Goal: Understand process/instructions: Learn about a topic

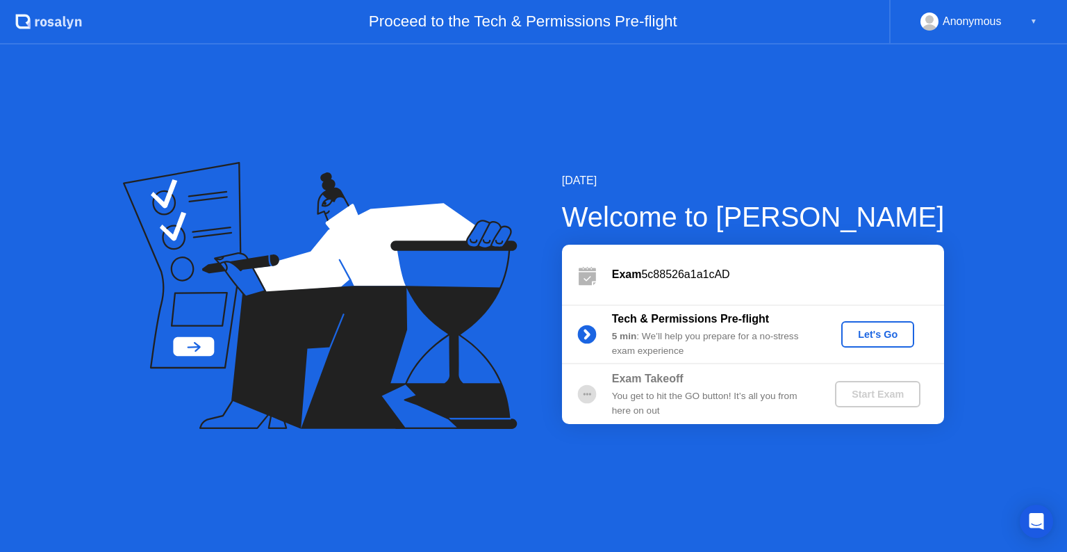
click at [889, 342] on button "Let's Go" at bounding box center [878, 334] width 73 height 26
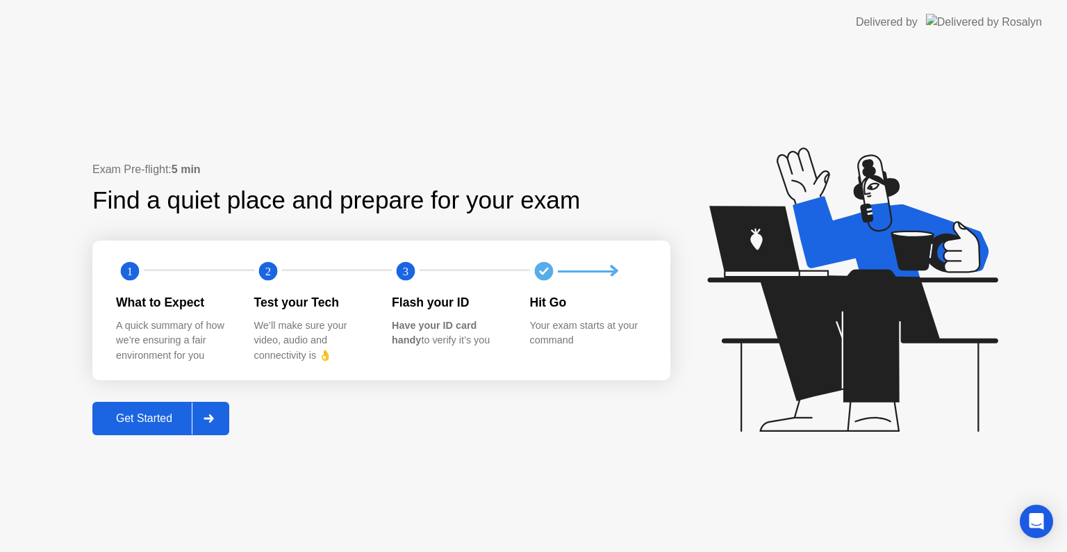
click at [140, 424] on div "Get Started" at bounding box center [144, 418] width 95 height 13
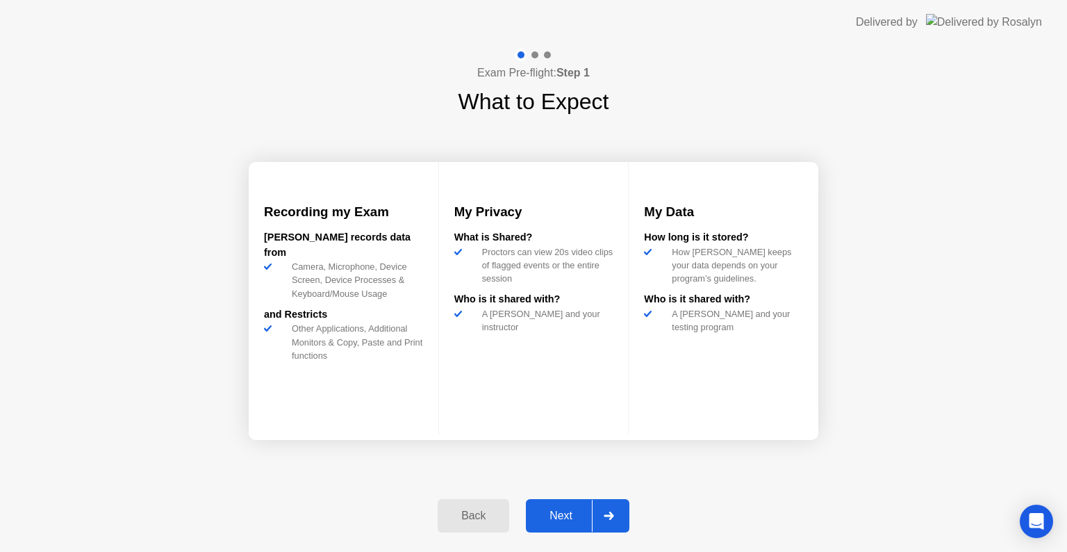
click at [561, 536] on div "Back Next" at bounding box center [533, 516] width 208 height 64
click at [564, 525] on button "Next" at bounding box center [578, 515] width 104 height 33
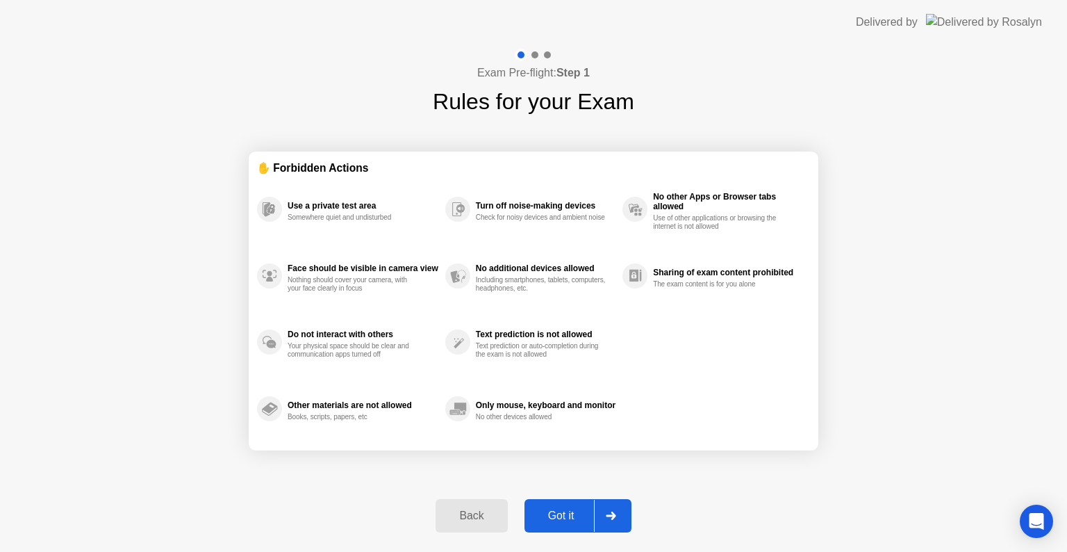
click at [564, 523] on button "Got it" at bounding box center [578, 515] width 107 height 33
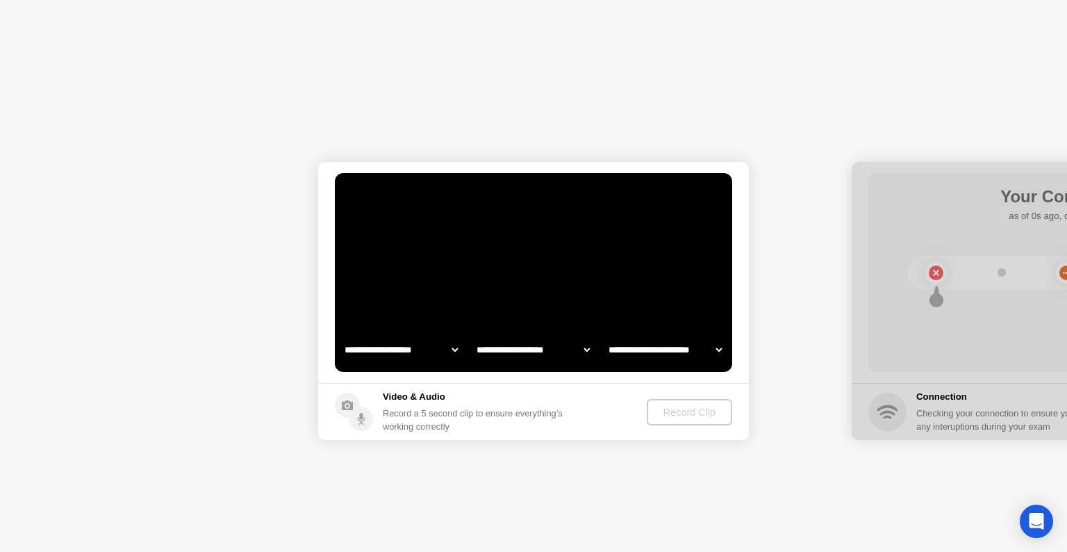
select select "**********"
select select "*******"
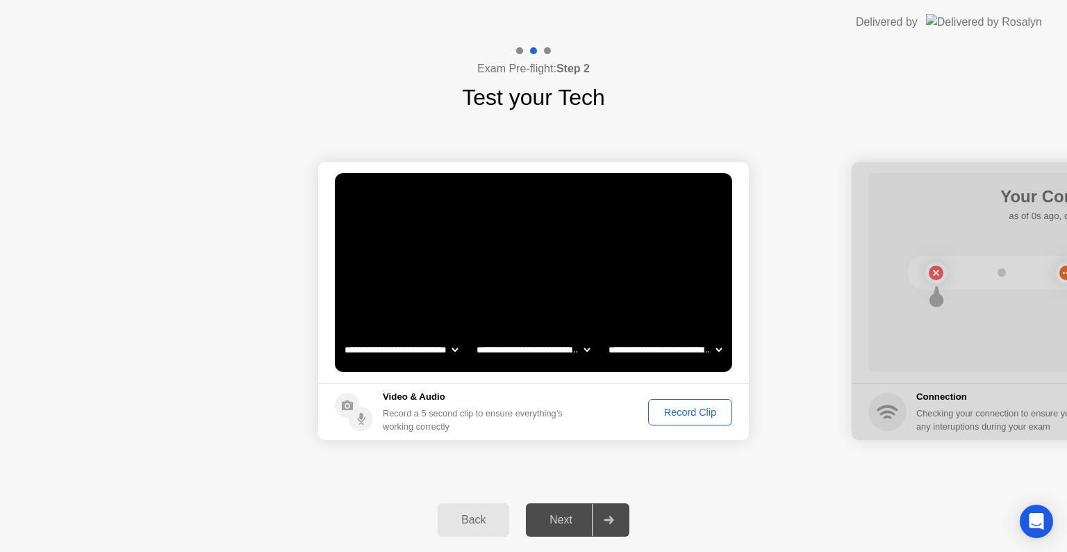
click at [564, 522] on div "Next" at bounding box center [561, 520] width 62 height 13
click at [703, 407] on div "Record Clip" at bounding box center [690, 412] width 74 height 11
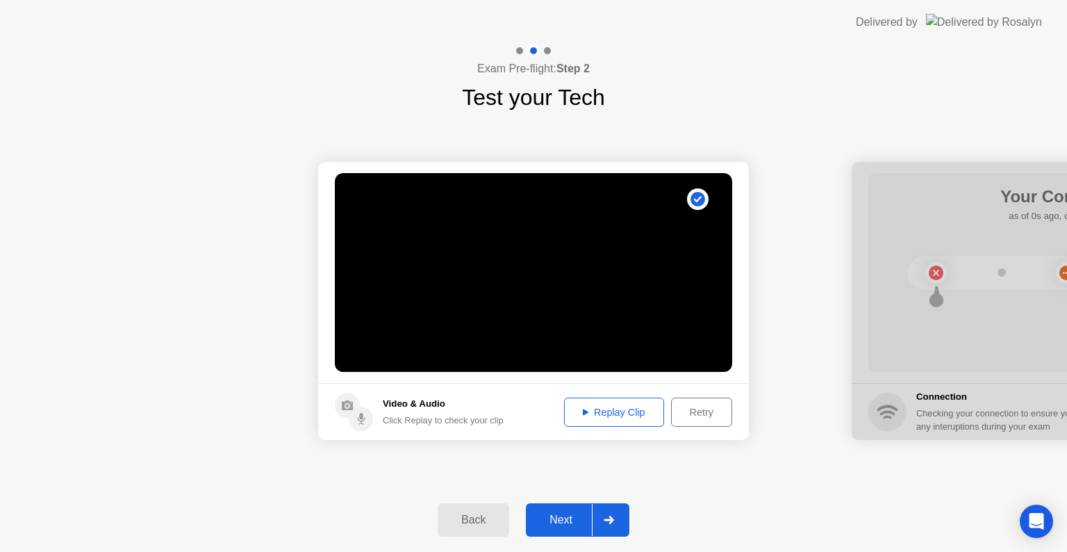
click at [616, 416] on div "Replay Clip" at bounding box center [614, 412] width 90 height 11
click at [573, 517] on div "Next" at bounding box center [561, 520] width 62 height 13
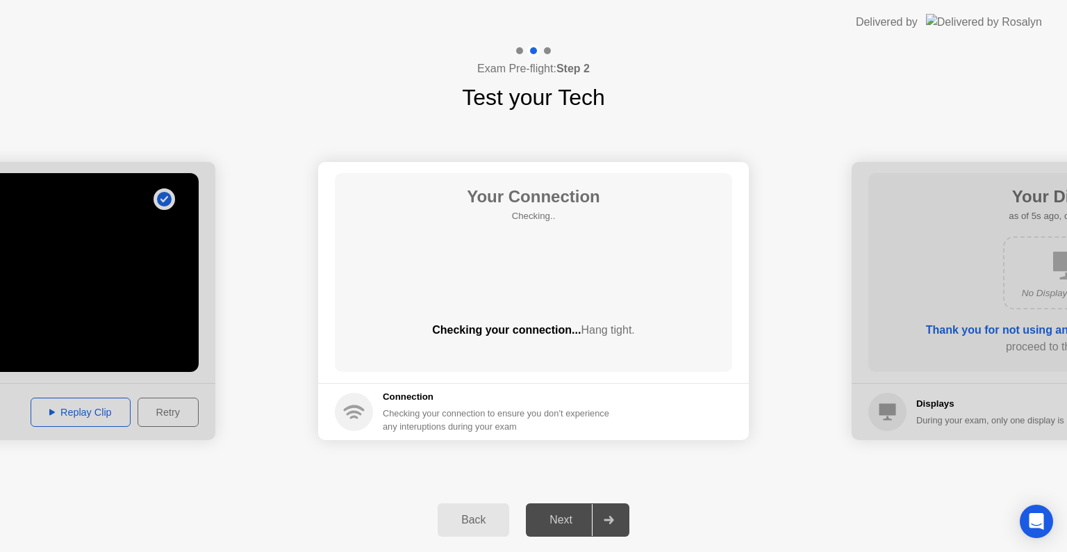
click at [559, 522] on div "Next" at bounding box center [561, 520] width 62 height 13
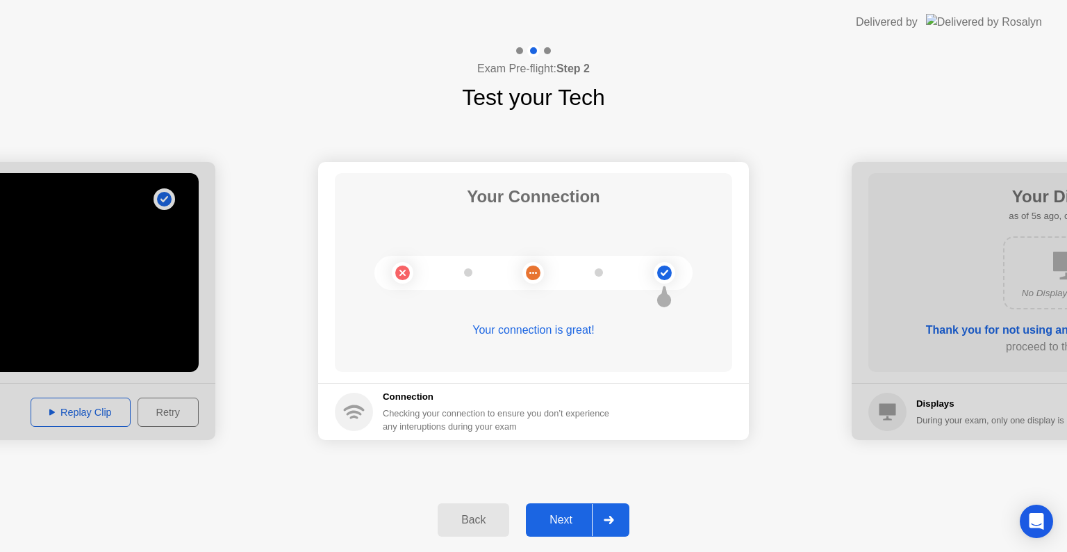
click at [567, 523] on div "Next" at bounding box center [561, 520] width 62 height 13
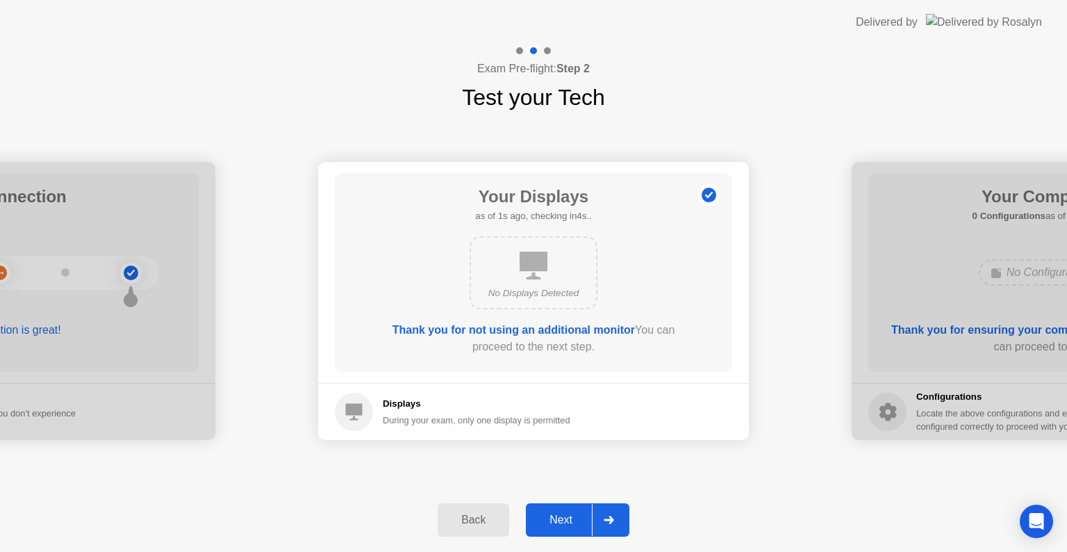
click at [567, 523] on div "Next" at bounding box center [561, 520] width 62 height 13
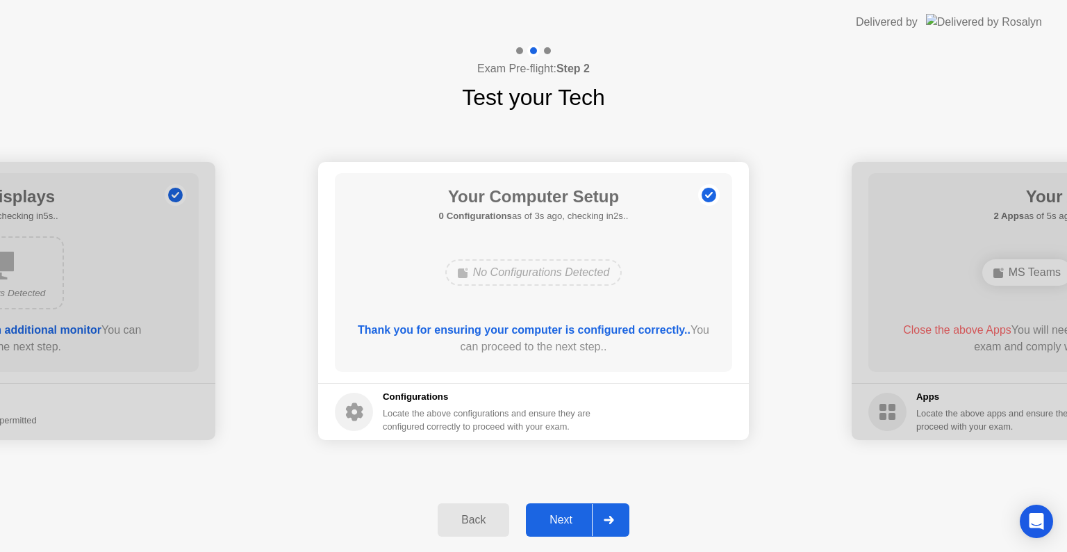
click at [541, 518] on div "Next" at bounding box center [561, 520] width 62 height 13
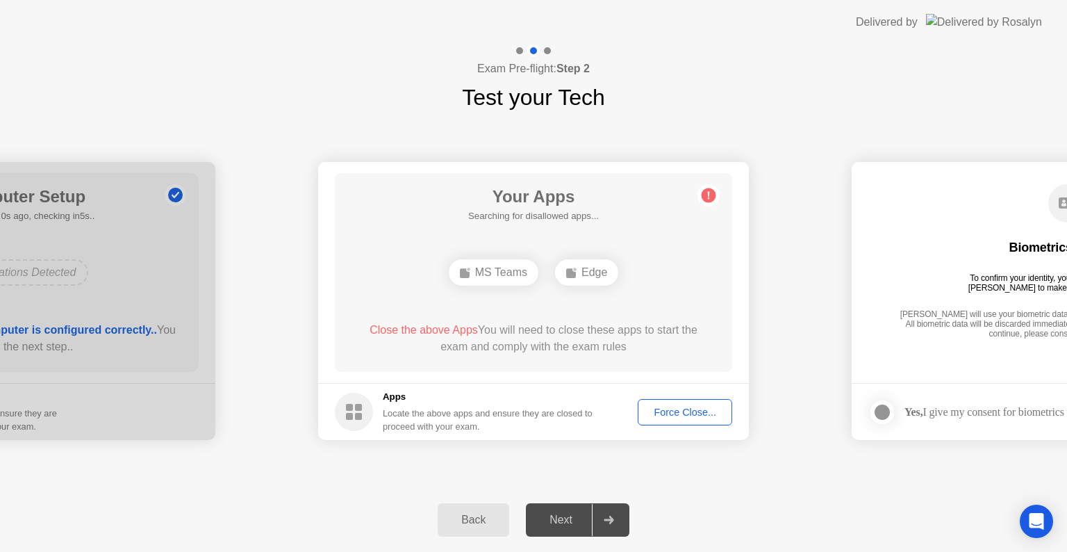
click at [541, 517] on div "Next" at bounding box center [561, 520] width 62 height 13
click at [558, 518] on div "Next" at bounding box center [561, 520] width 62 height 13
click at [703, 410] on div "Force Close..." at bounding box center [685, 412] width 85 height 11
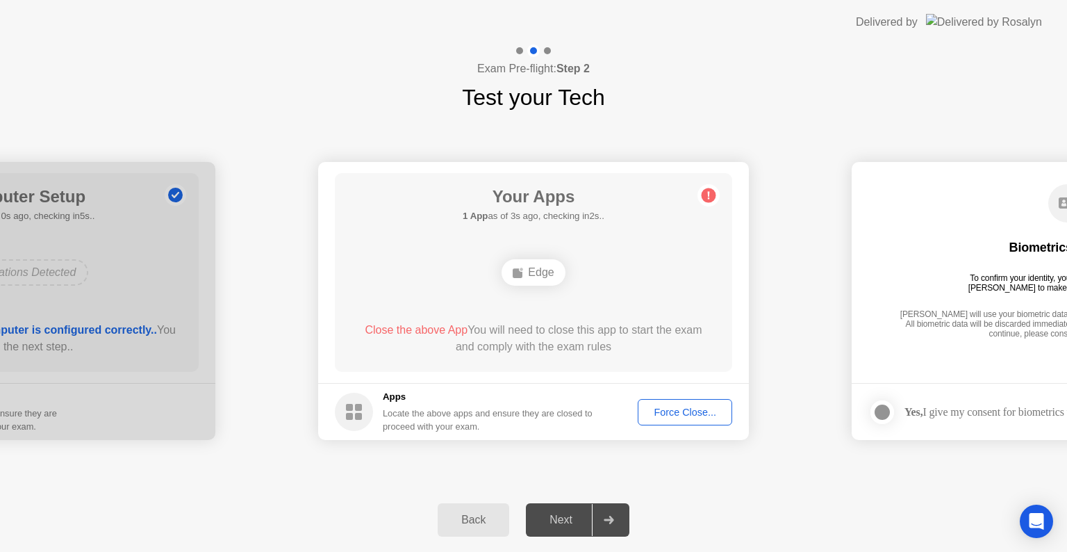
click at [696, 413] on div "Force Close..." at bounding box center [685, 412] width 85 height 11
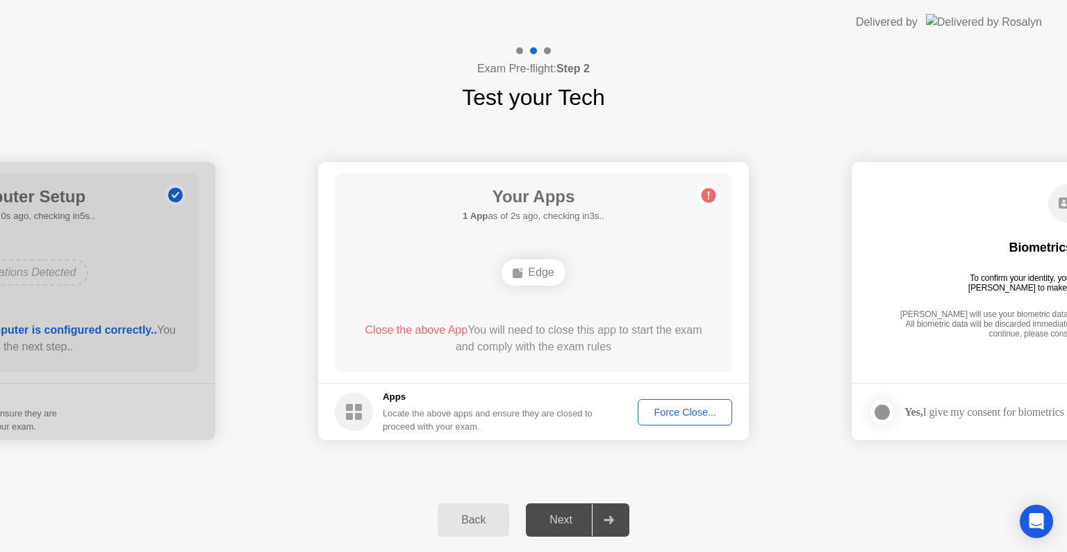
click at [547, 526] on div "Next" at bounding box center [561, 520] width 62 height 13
click at [571, 520] on div "Next" at bounding box center [561, 520] width 62 height 13
click at [542, 270] on div "Edge" at bounding box center [533, 272] width 63 height 26
click at [542, 272] on div "Edge" at bounding box center [533, 272] width 63 height 26
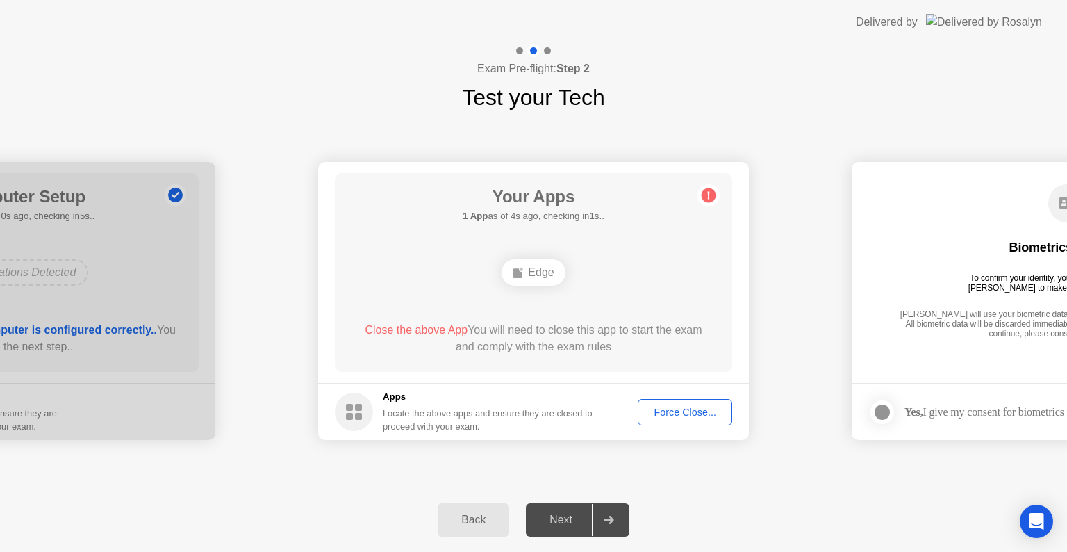
click at [557, 517] on div "Next" at bounding box center [561, 520] width 62 height 13
click at [559, 526] on div "Next" at bounding box center [561, 520] width 62 height 13
click at [665, 416] on div "Force Close..." at bounding box center [685, 412] width 85 height 11
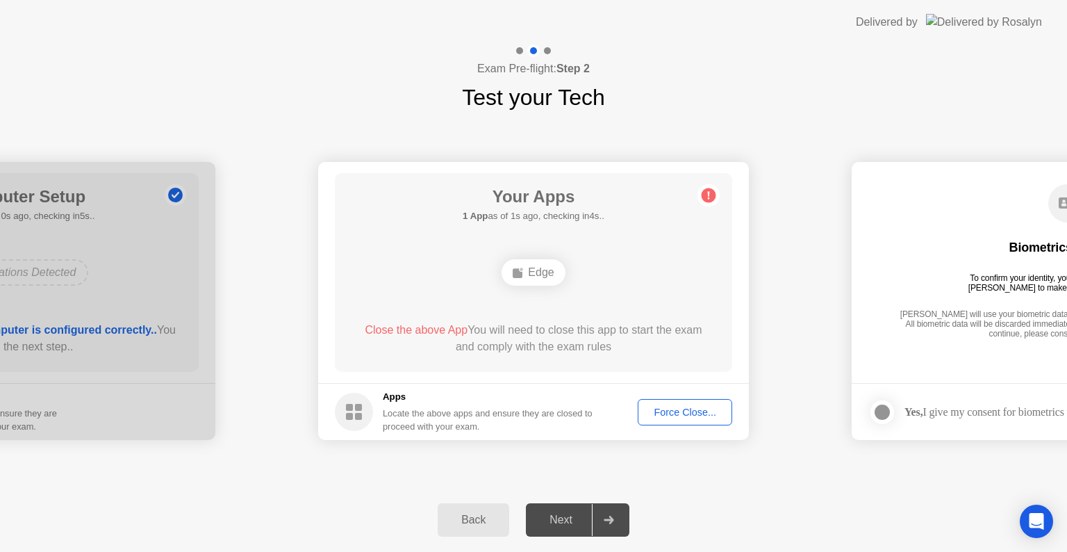
click at [581, 361] on div "Your Apps 1 App as of 1s ago, checking in4s.. Edge Close the above App You will…" at bounding box center [533, 272] width 397 height 199
click at [668, 418] on div "Force Close..." at bounding box center [685, 412] width 85 height 11
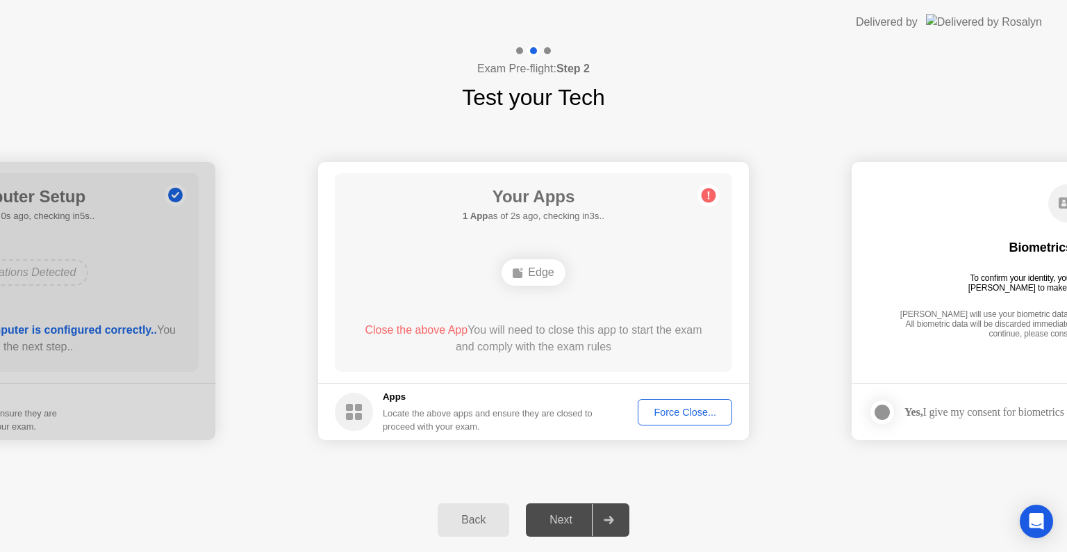
click at [616, 528] on div at bounding box center [608, 520] width 33 height 32
click at [618, 529] on div at bounding box center [608, 520] width 33 height 32
click at [965, 460] on div "**********" at bounding box center [533, 301] width 1067 height 374
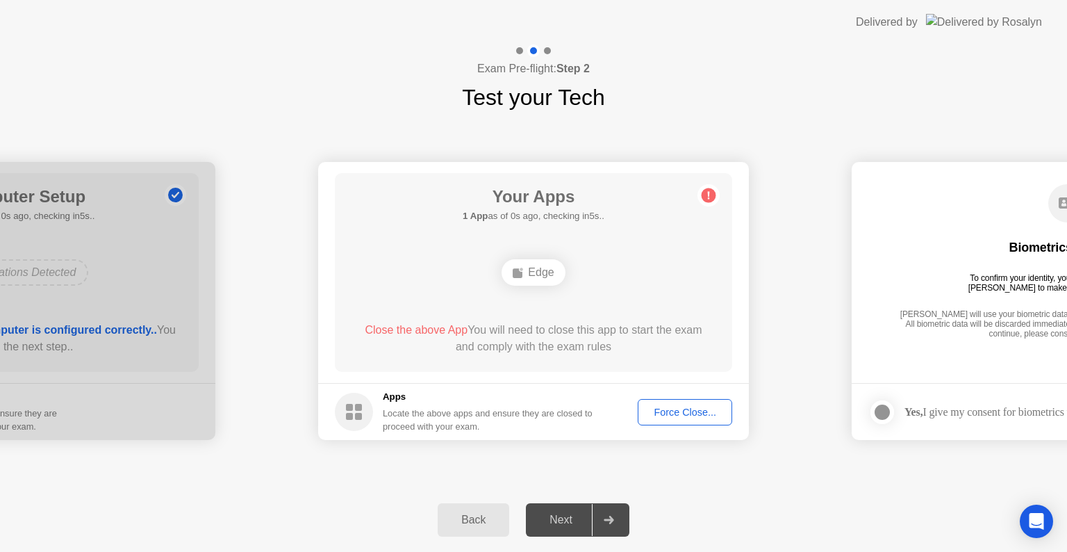
click at [548, 514] on div "Next" at bounding box center [561, 520] width 62 height 13
click at [553, 517] on div "Next" at bounding box center [561, 520] width 62 height 13
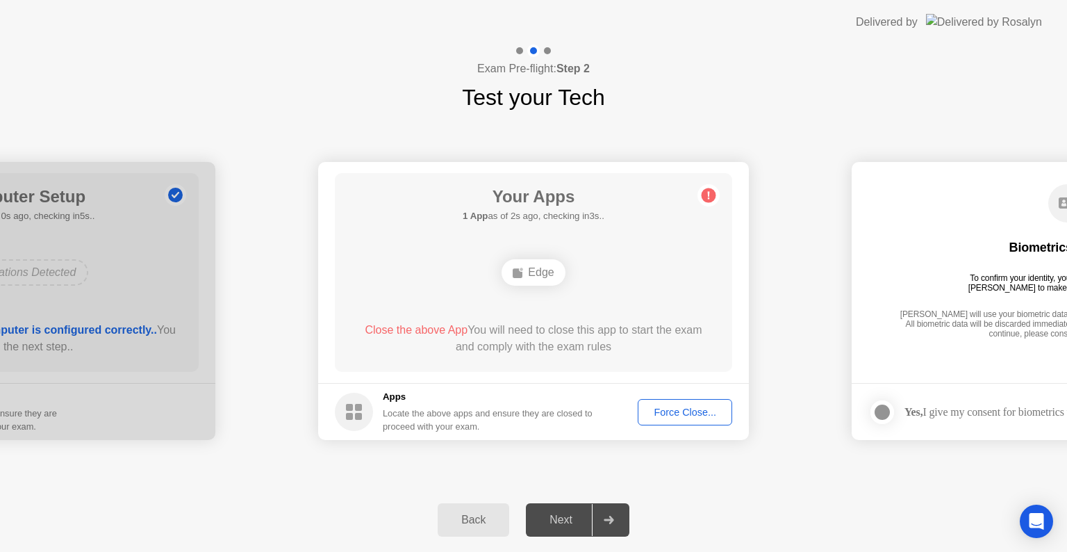
click at [553, 517] on div "Next" at bounding box center [561, 520] width 62 height 13
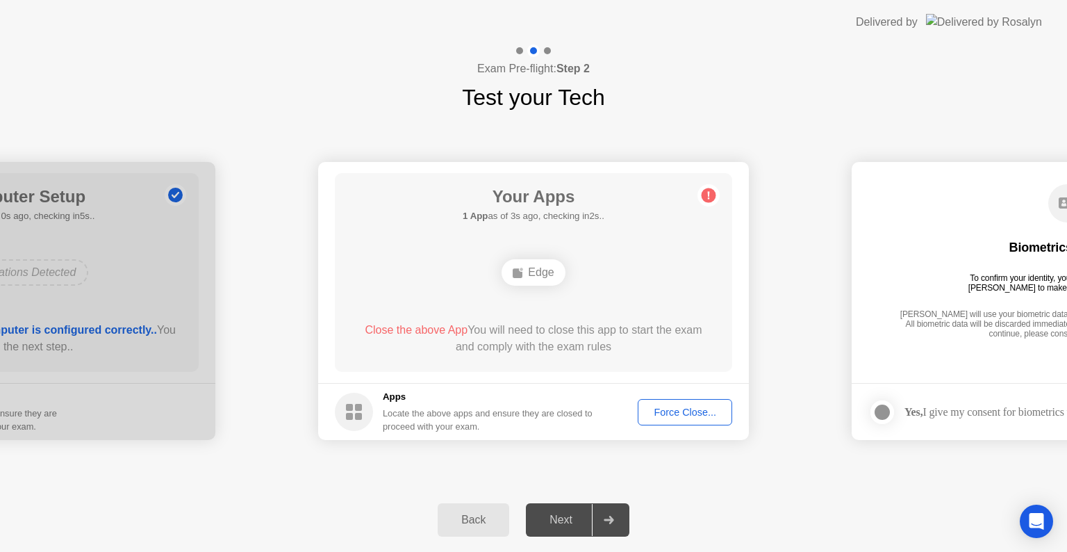
click at [553, 517] on div "Next" at bounding box center [561, 520] width 62 height 13
click at [584, 524] on div "Next" at bounding box center [561, 520] width 62 height 13
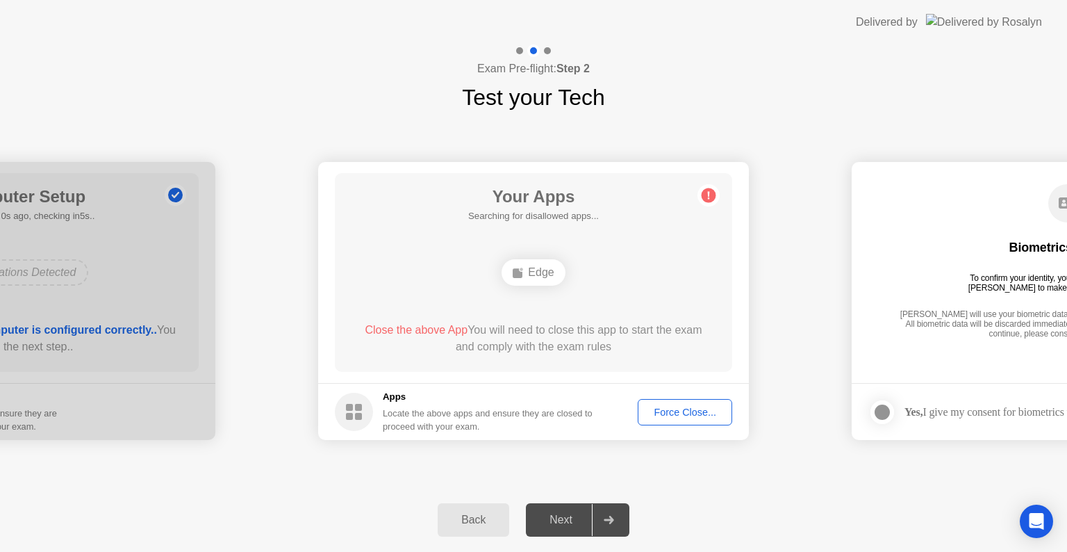
click at [495, 522] on div "Back" at bounding box center [473, 520] width 63 height 13
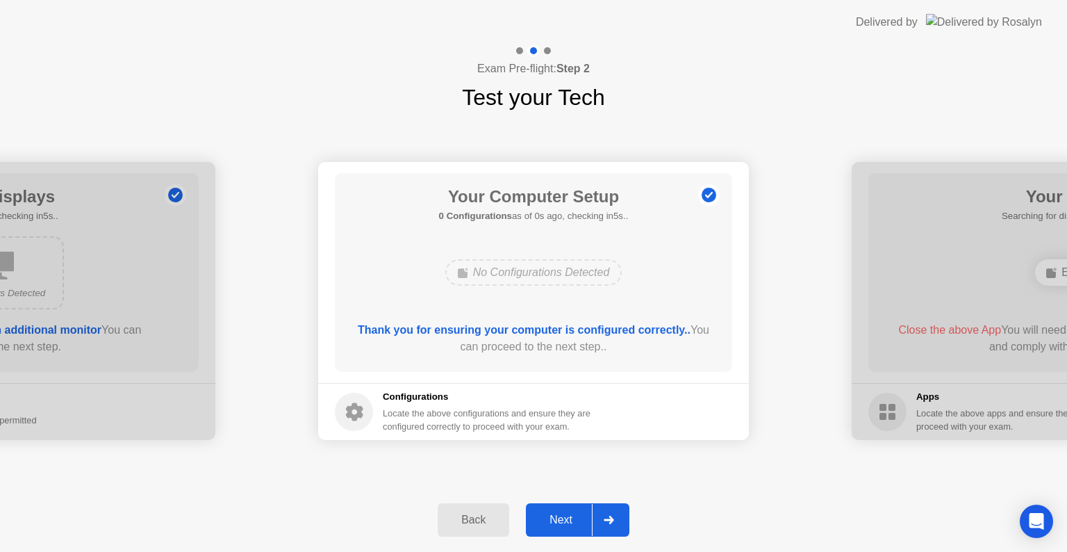
click at [600, 523] on div at bounding box center [608, 520] width 33 height 32
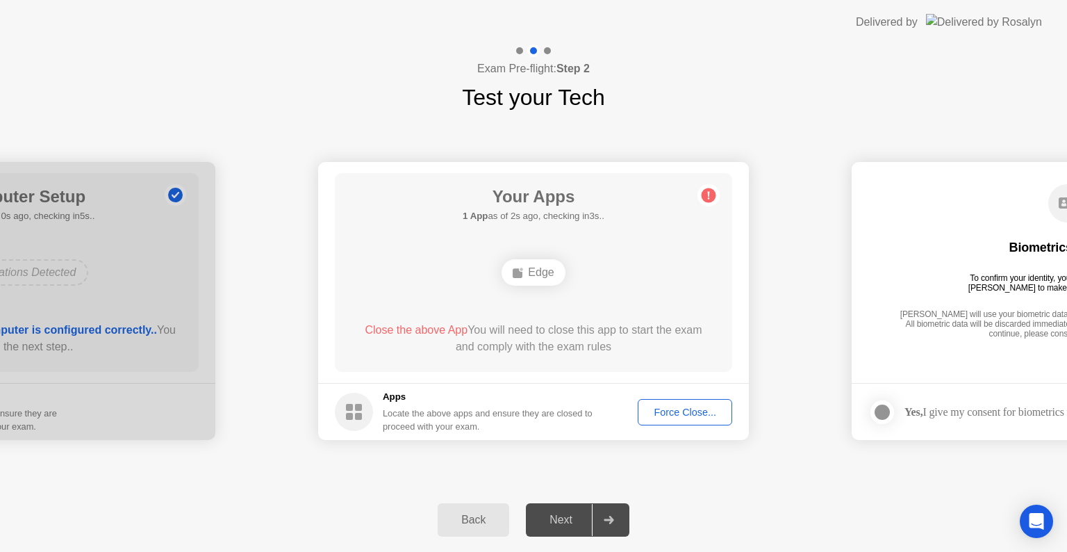
click at [600, 523] on div at bounding box center [608, 520] width 33 height 32
click at [559, 518] on div "Next" at bounding box center [561, 520] width 62 height 13
click at [674, 416] on div "Force Close..." at bounding box center [685, 412] width 85 height 11
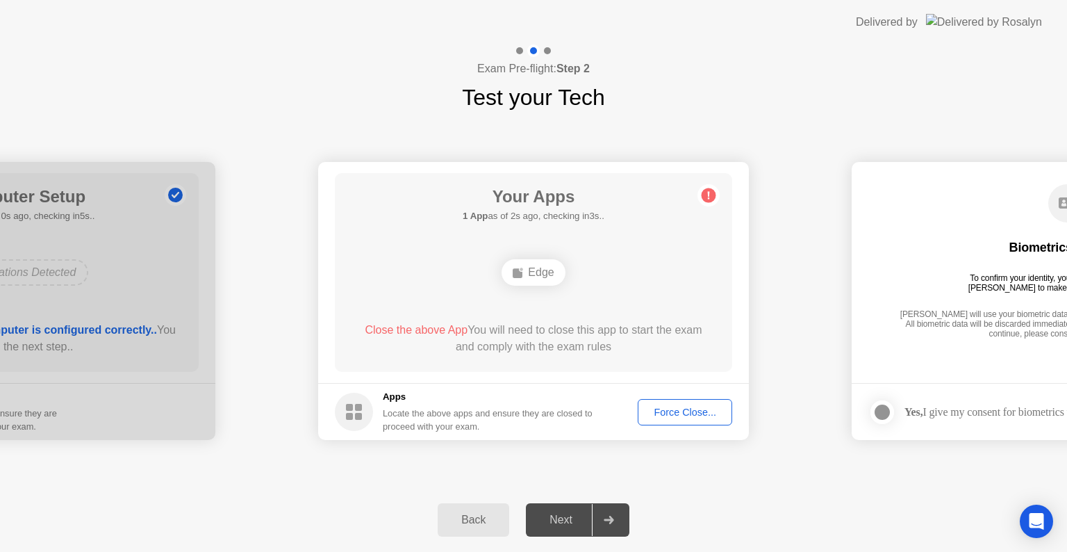
click at [559, 523] on div "Next" at bounding box center [561, 520] width 62 height 13
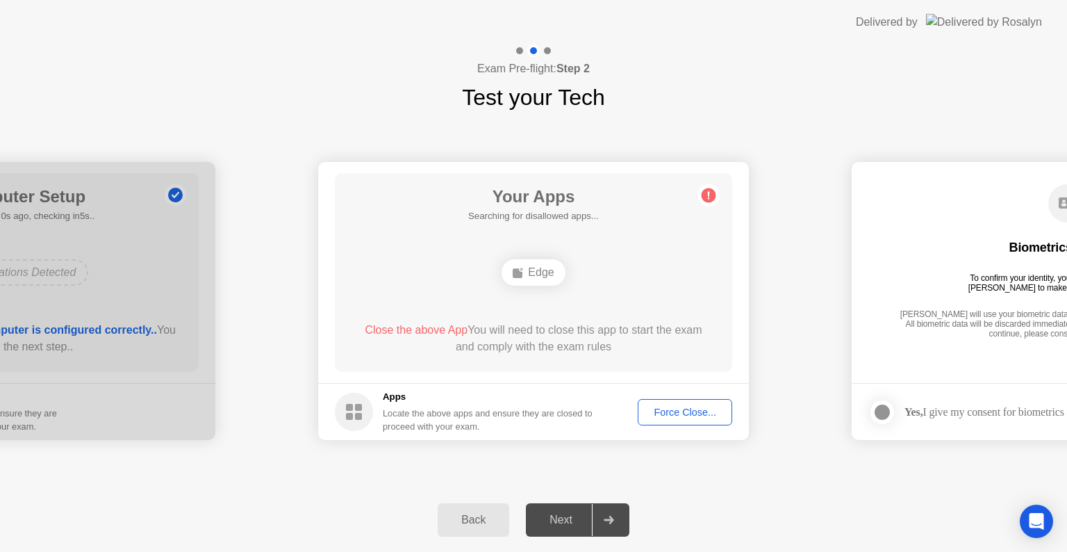
click at [1027, 429] on footer "Yes, I give my consent for biometrics to be used" at bounding box center [1067, 411] width 431 height 57
click at [1010, 415] on div "Yes, I give my consent for biometrics to be used" at bounding box center [1008, 411] width 206 height 13
click at [562, 517] on div "Next" at bounding box center [561, 520] width 62 height 13
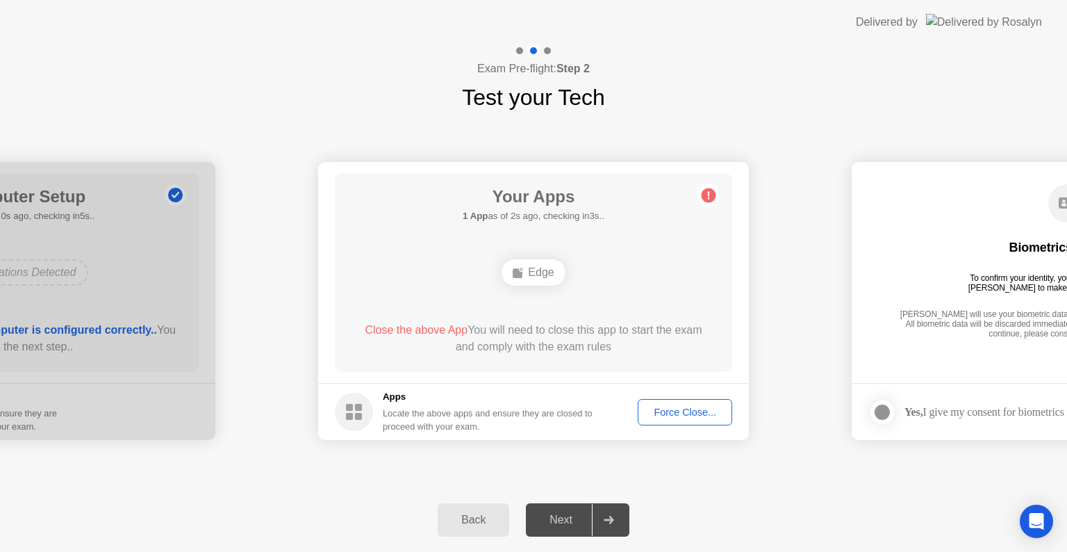
click at [562, 517] on div "Next" at bounding box center [561, 520] width 62 height 13
click at [561, 516] on div "Next" at bounding box center [561, 520] width 62 height 13
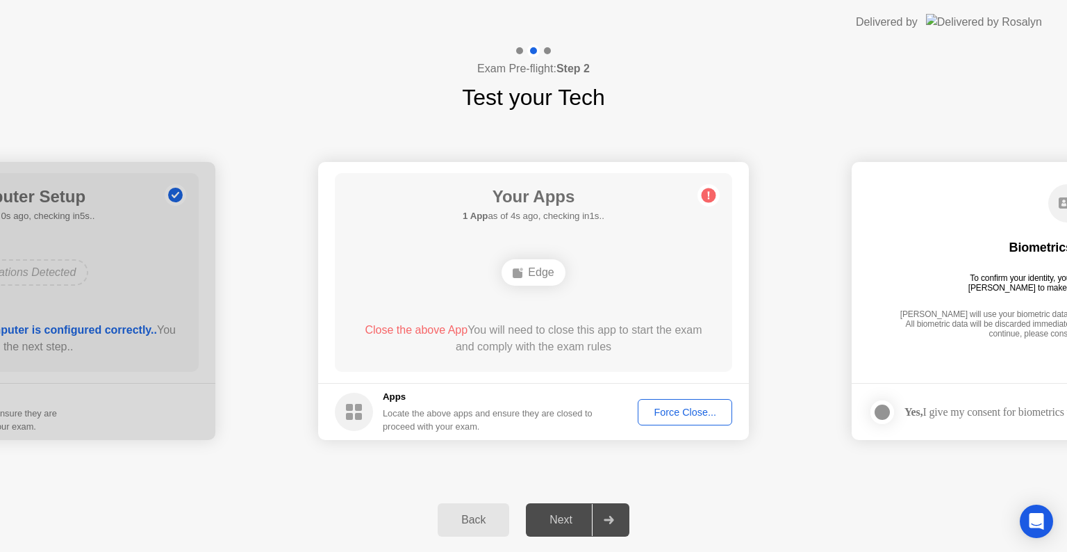
click at [563, 523] on div "Next" at bounding box center [561, 520] width 62 height 13
click at [563, 520] on div "Next" at bounding box center [561, 520] width 62 height 13
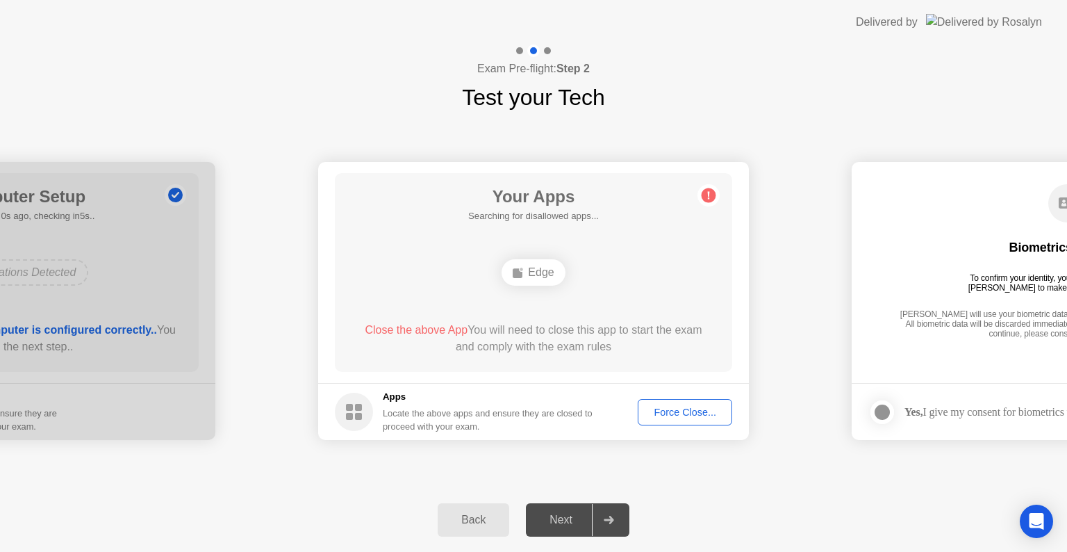
click at [563, 520] on div "Next" at bounding box center [561, 520] width 62 height 13
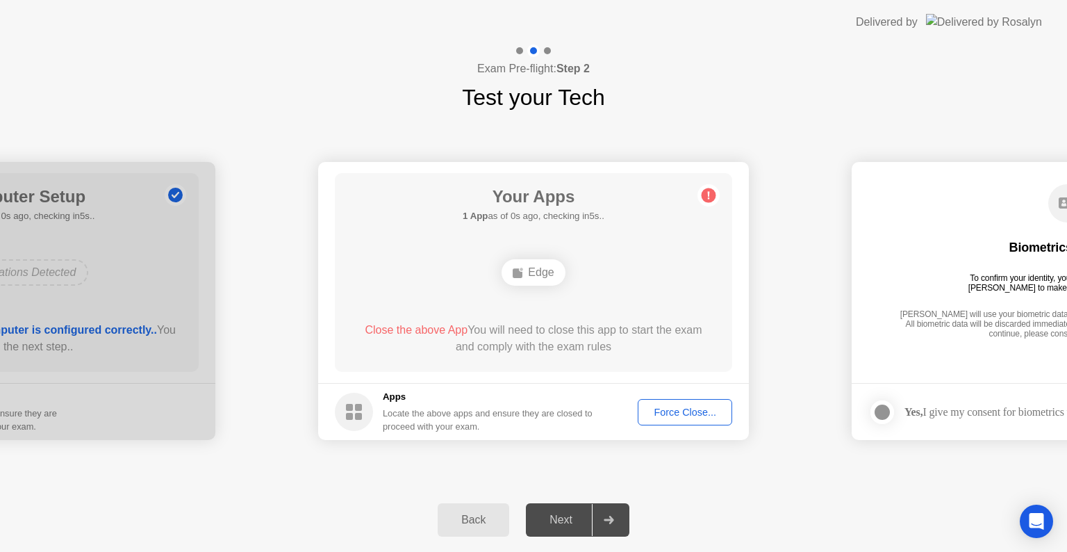
click at [563, 520] on div "Next" at bounding box center [561, 520] width 62 height 13
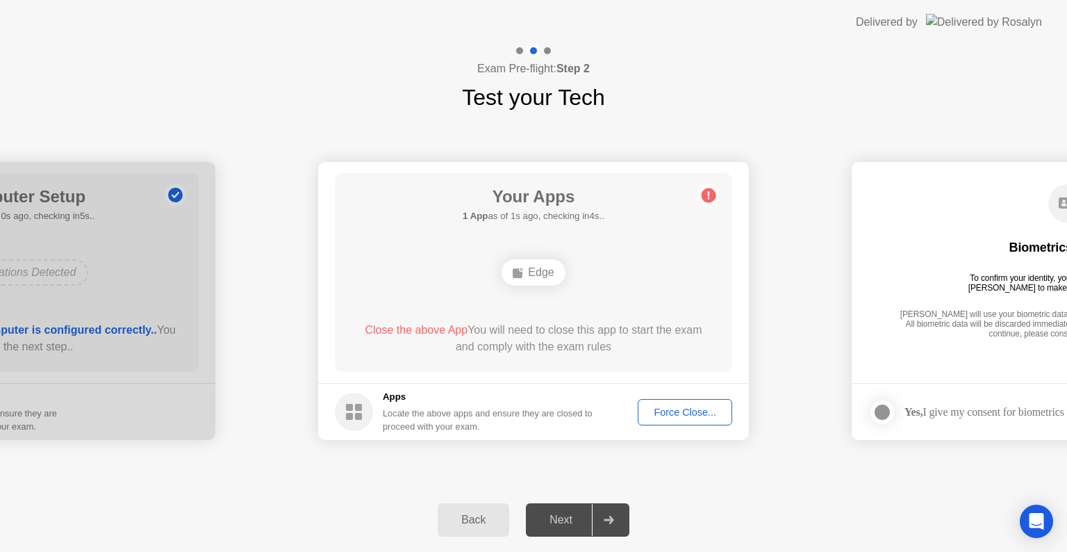
click at [563, 520] on div "Next" at bounding box center [561, 520] width 62 height 13
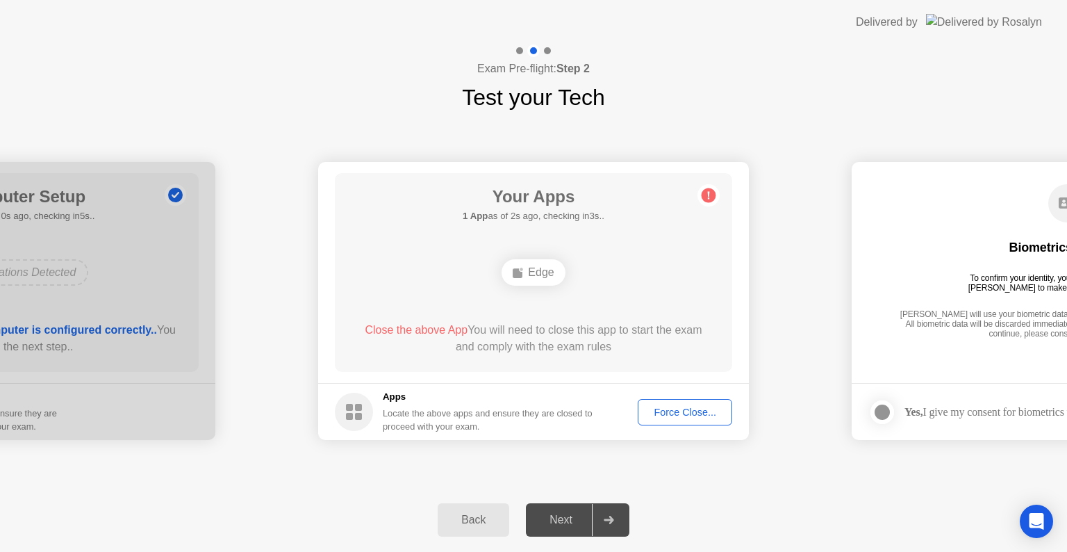
click at [563, 520] on div "Next" at bounding box center [561, 520] width 62 height 13
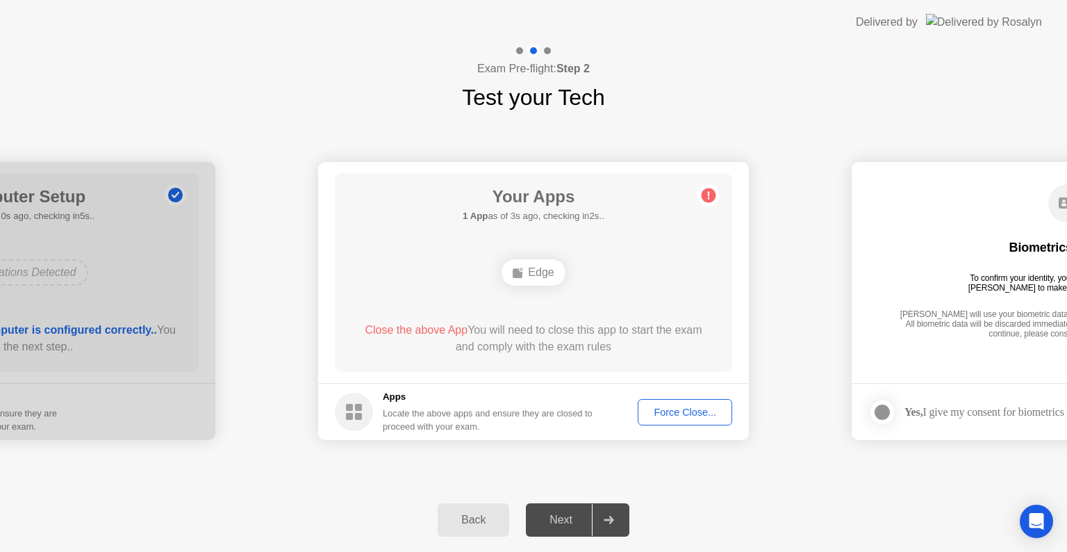
click at [563, 520] on div "Next" at bounding box center [561, 520] width 62 height 13
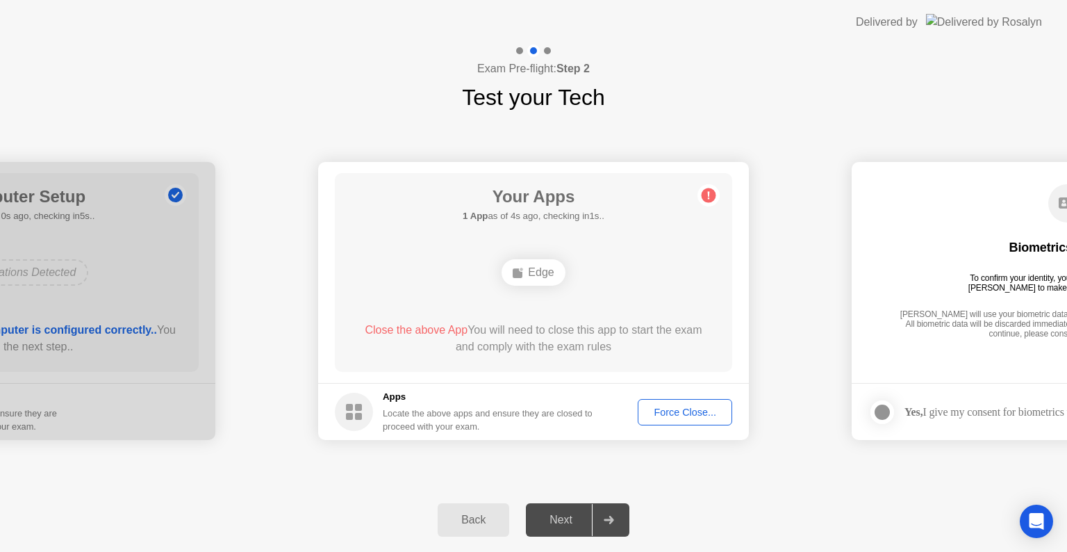
click at [563, 520] on div "Next" at bounding box center [561, 520] width 62 height 13
click at [561, 520] on div "Next" at bounding box center [561, 520] width 62 height 13
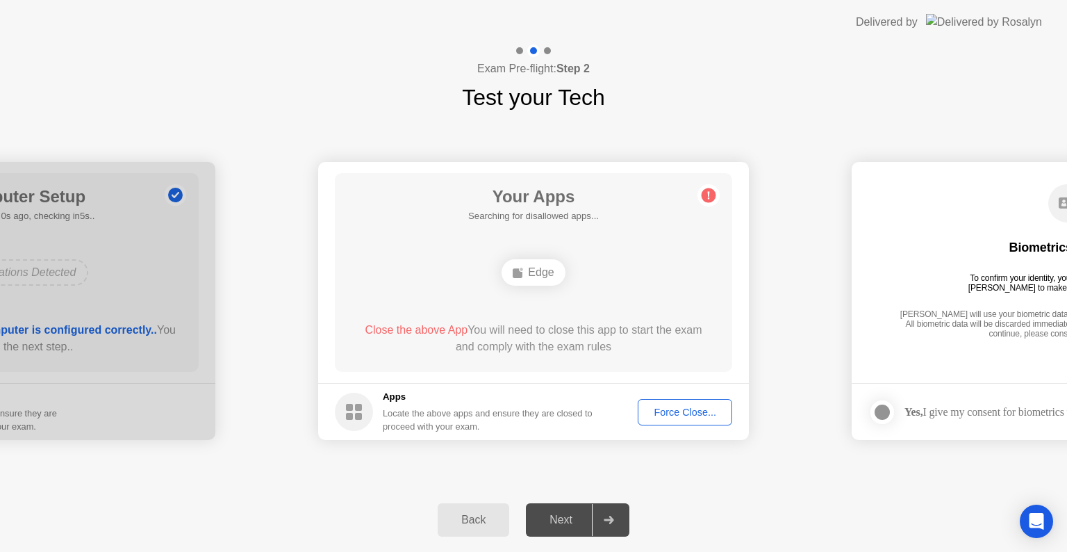
click at [561, 520] on div "Next" at bounding box center [561, 520] width 62 height 13
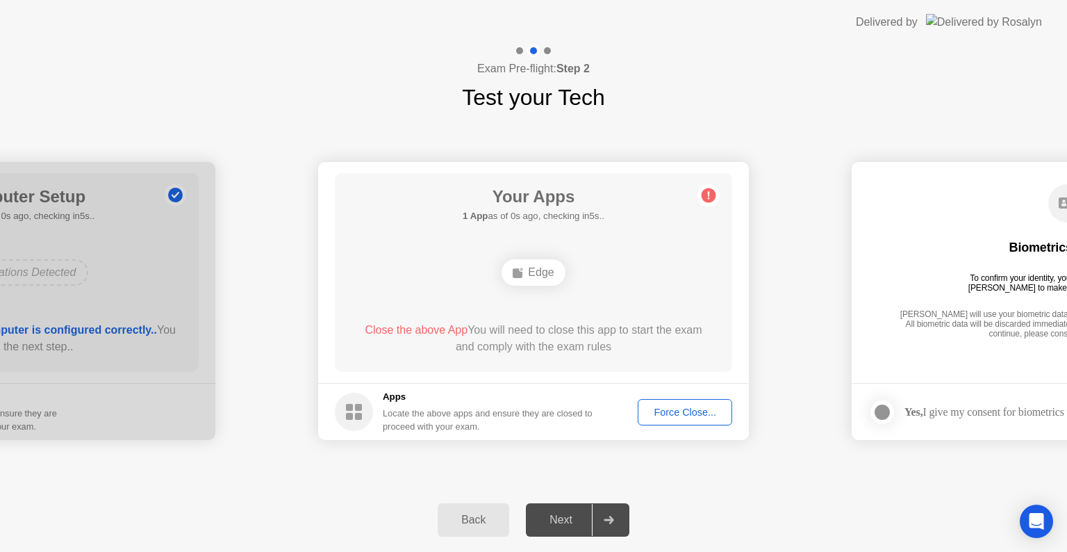
click at [561, 520] on div "Next" at bounding box center [561, 520] width 62 height 13
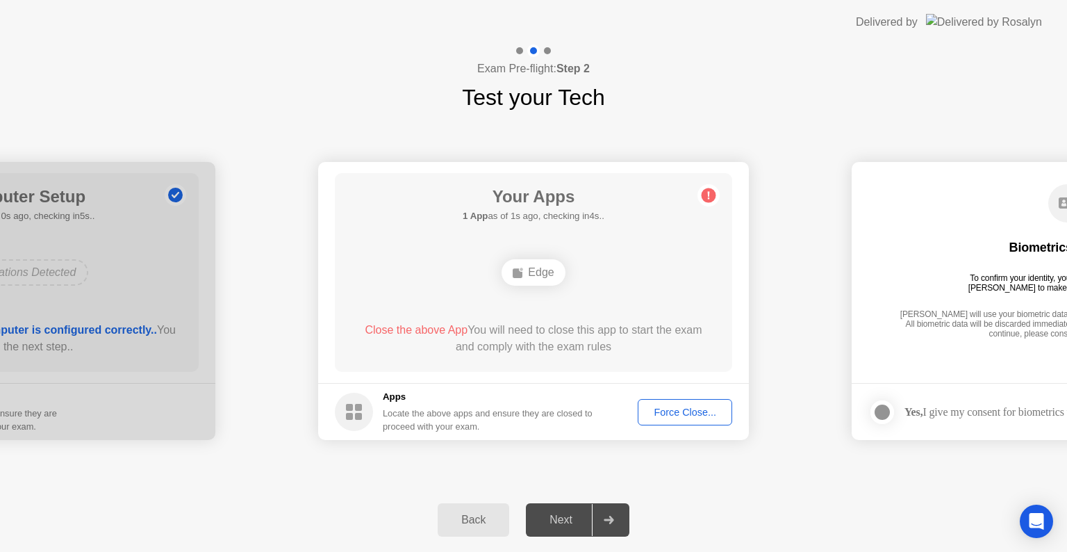
click at [561, 520] on div "Next" at bounding box center [561, 520] width 62 height 13
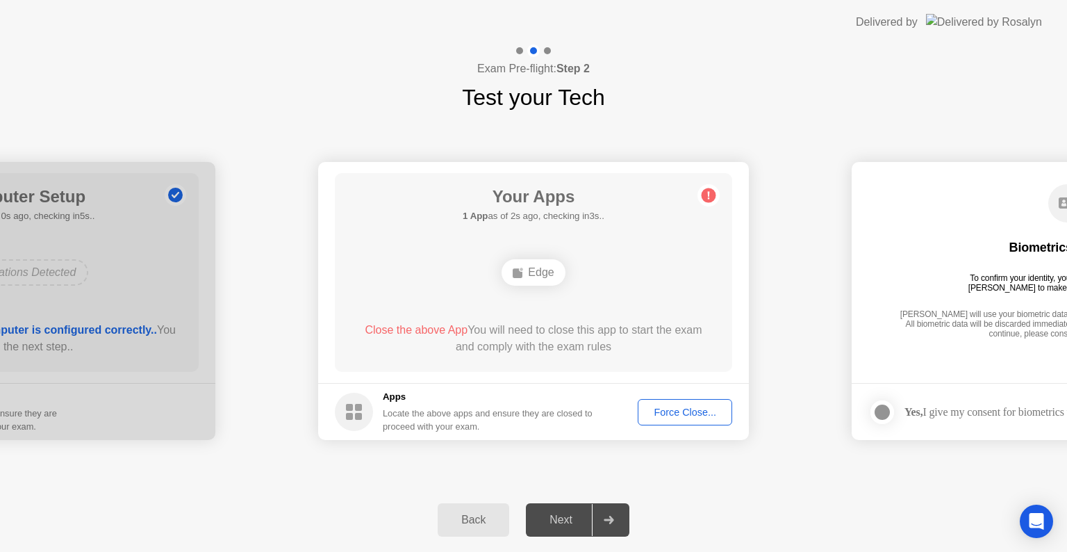
click at [561, 520] on div "Next" at bounding box center [561, 520] width 62 height 13
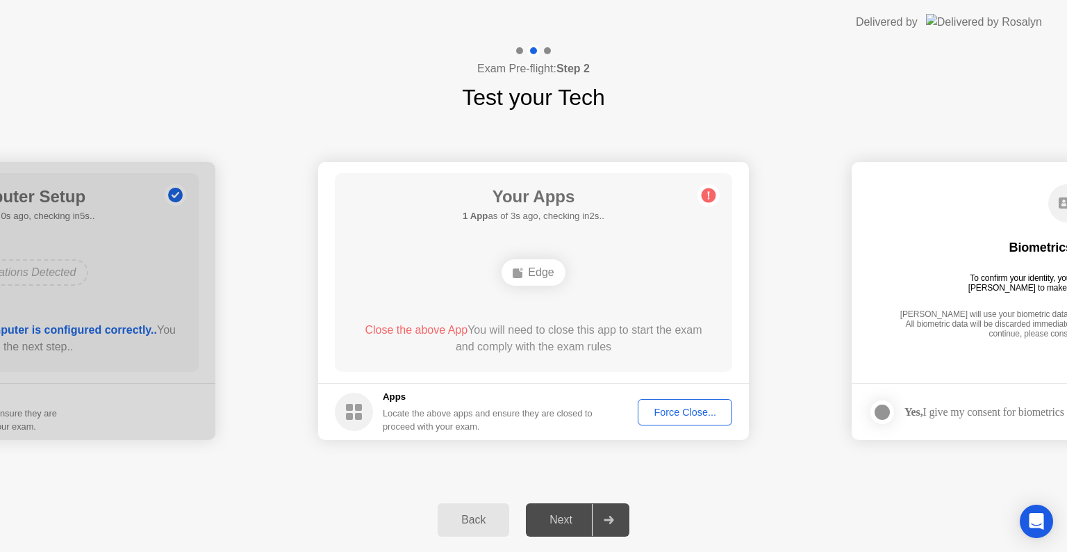
click at [561, 520] on div "Next" at bounding box center [561, 520] width 62 height 13
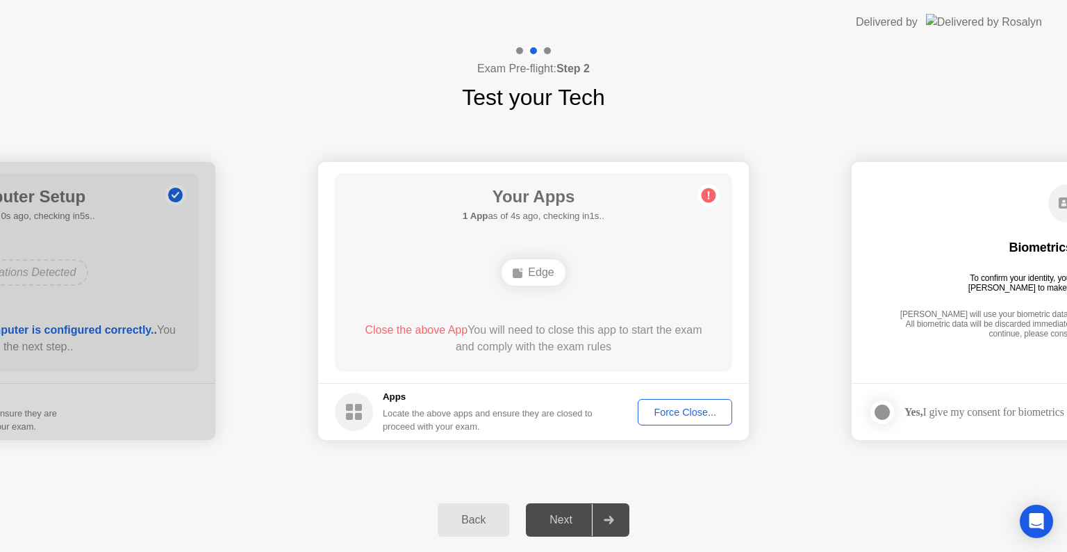
click at [561, 520] on div "Next" at bounding box center [561, 520] width 62 height 13
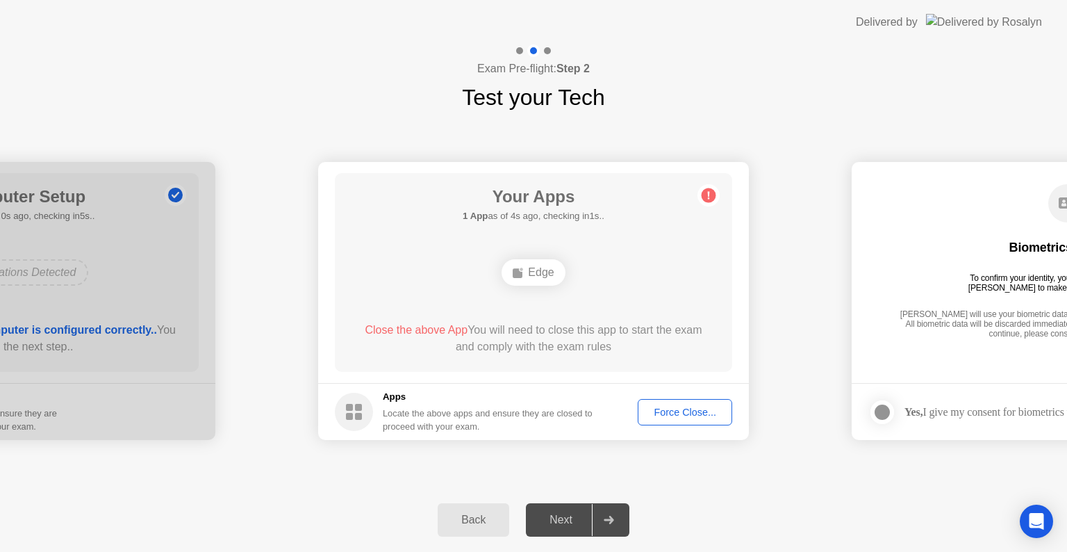
click at [561, 520] on div "Next" at bounding box center [561, 520] width 62 height 13
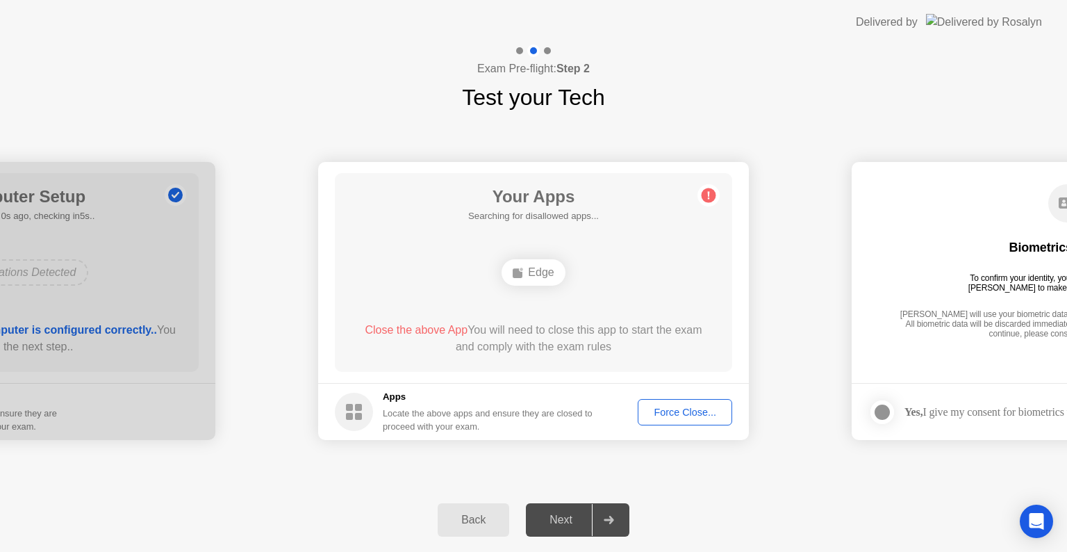
click at [561, 520] on div "Next" at bounding box center [561, 520] width 62 height 13
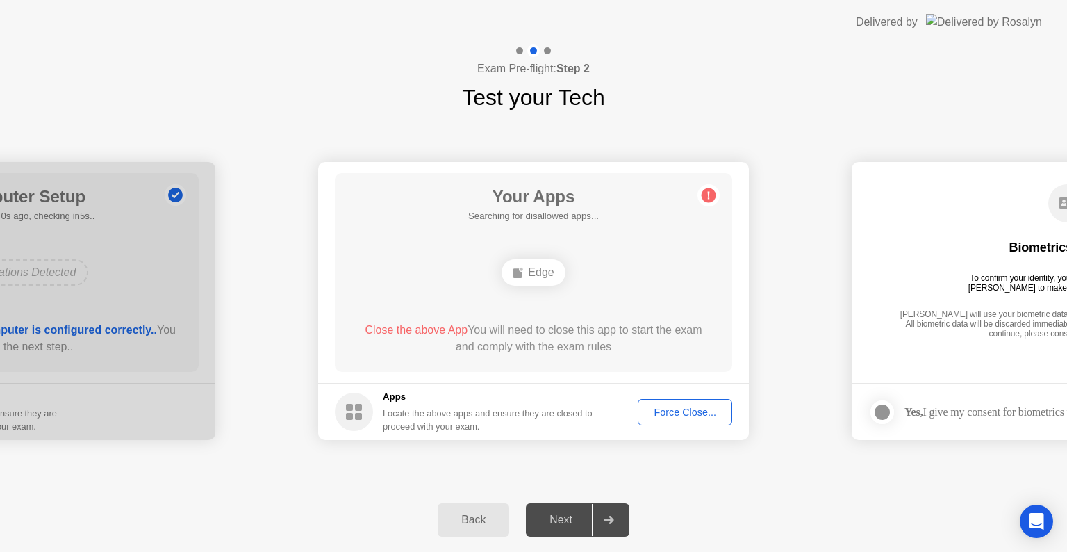
click at [561, 520] on div "Next" at bounding box center [561, 520] width 62 height 13
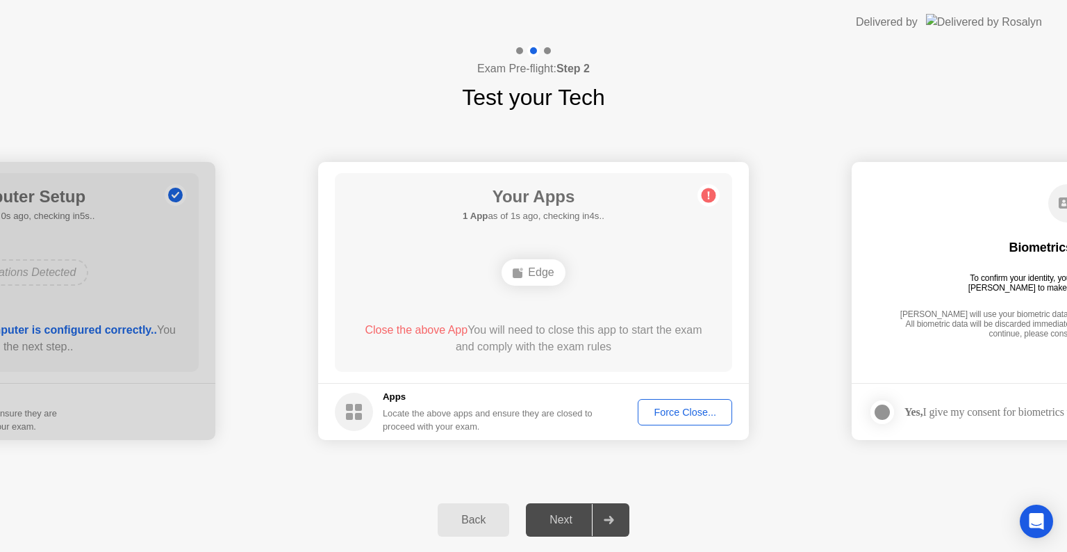
click at [561, 520] on div "Next" at bounding box center [561, 520] width 62 height 13
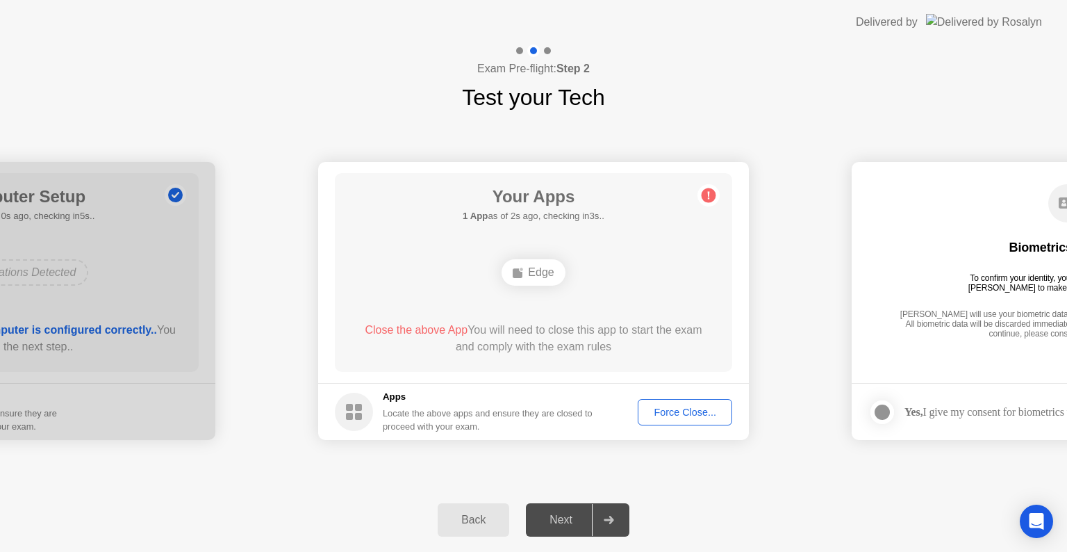
click at [561, 520] on div "Next" at bounding box center [561, 520] width 62 height 13
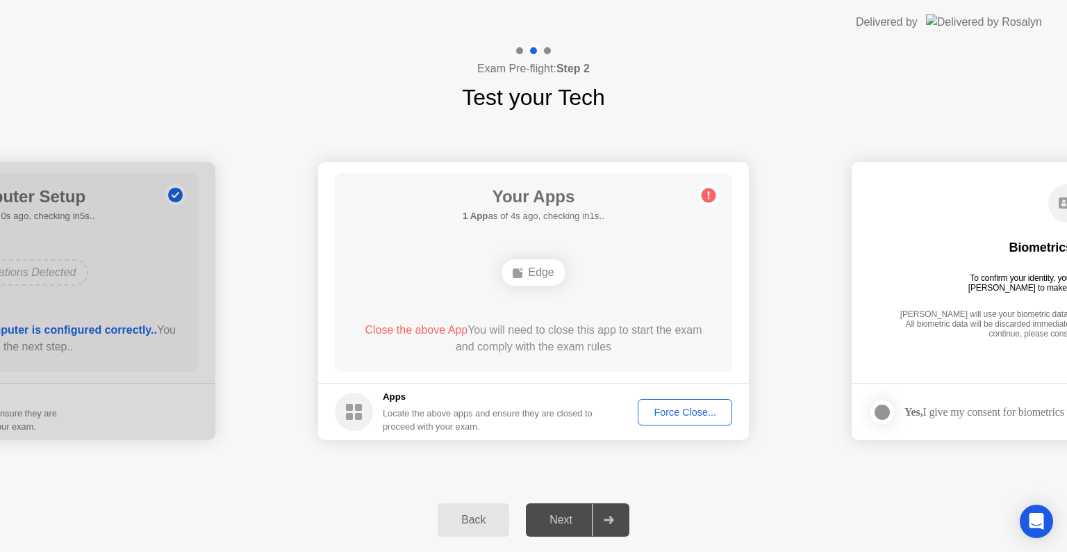
click at [564, 520] on div "Next" at bounding box center [561, 520] width 62 height 13
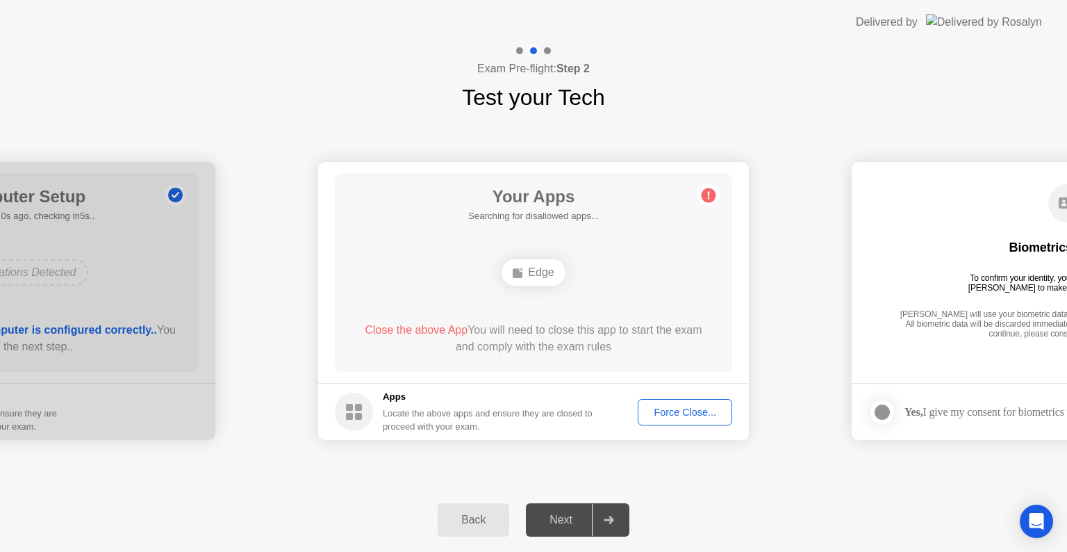
click at [564, 520] on div "Next" at bounding box center [561, 520] width 62 height 13
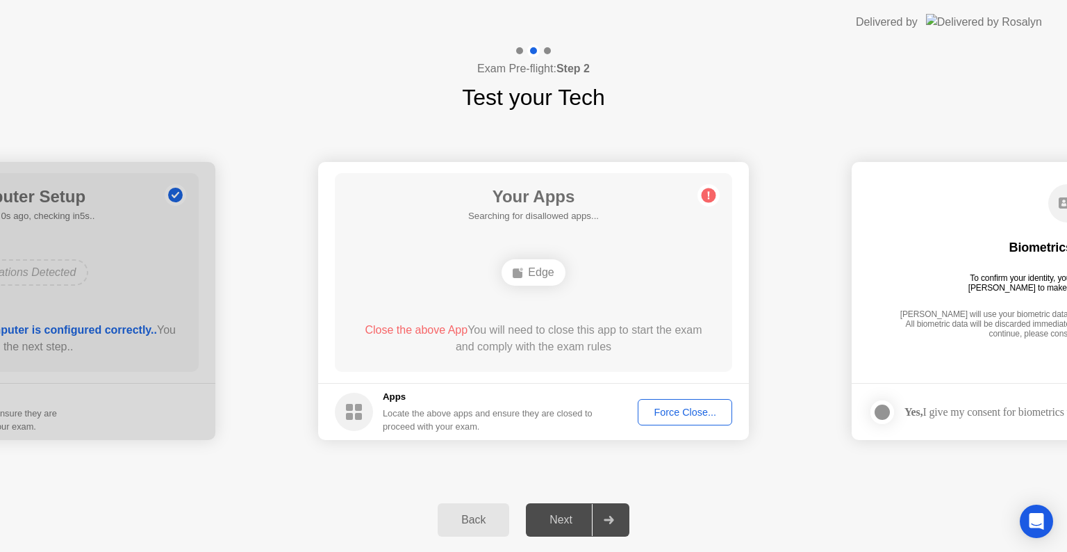
click at [564, 520] on div "Next" at bounding box center [561, 520] width 62 height 13
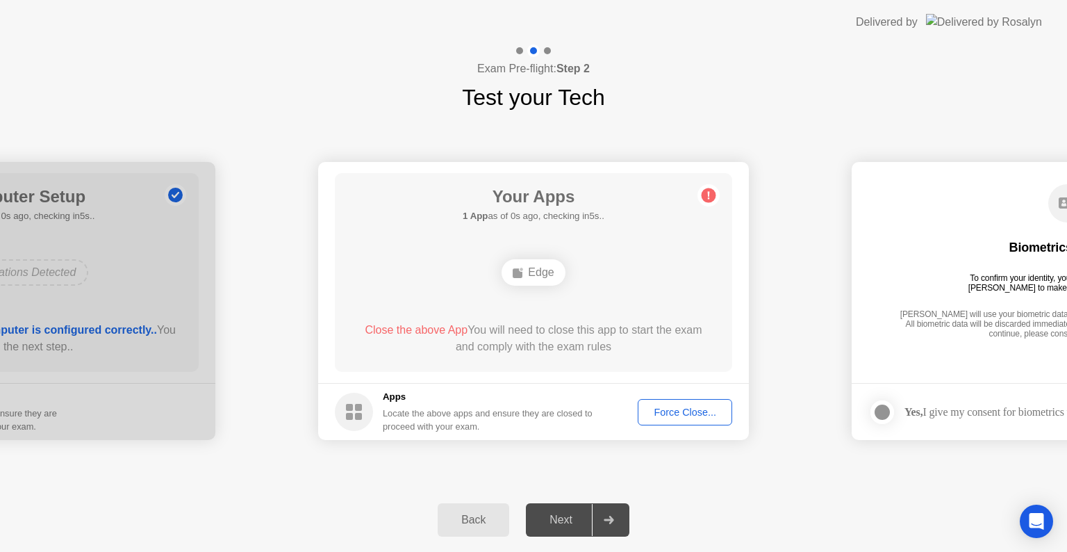
click at [564, 520] on div "Next" at bounding box center [561, 520] width 62 height 13
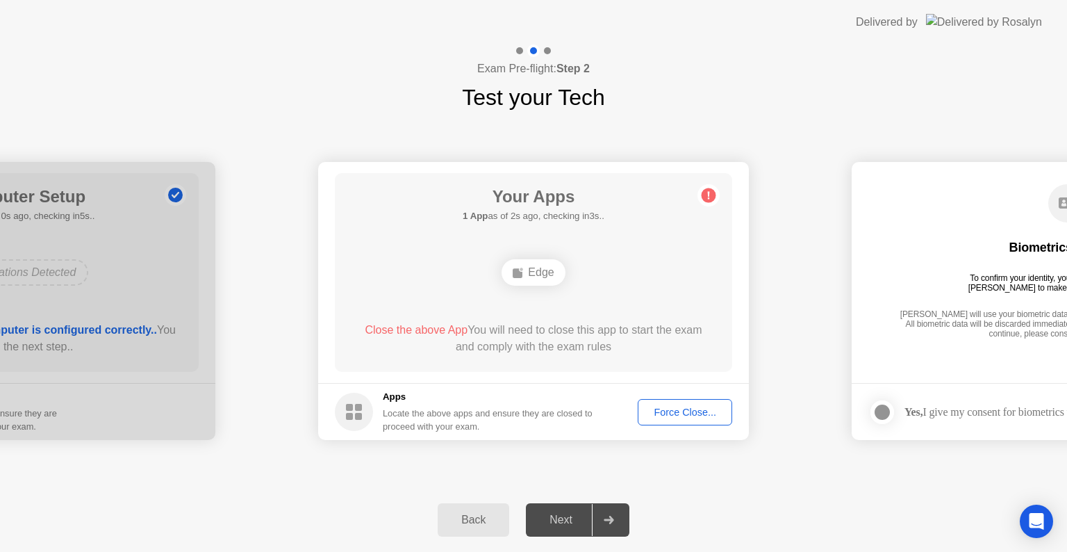
click at [564, 520] on div "Next" at bounding box center [561, 520] width 62 height 13
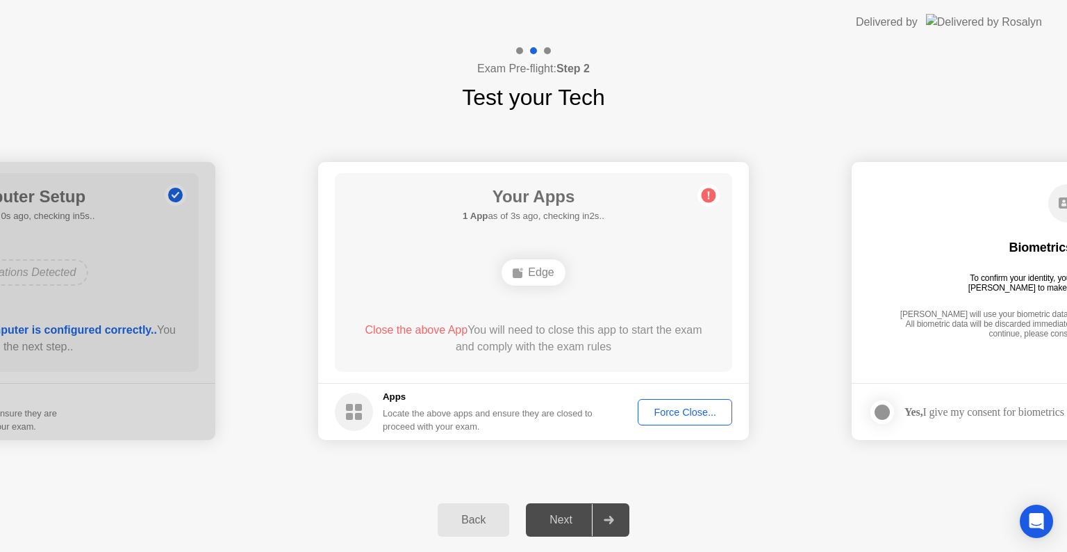
click at [564, 520] on div "Next" at bounding box center [561, 520] width 62 height 13
click at [532, 486] on div "**********" at bounding box center [533, 301] width 1067 height 374
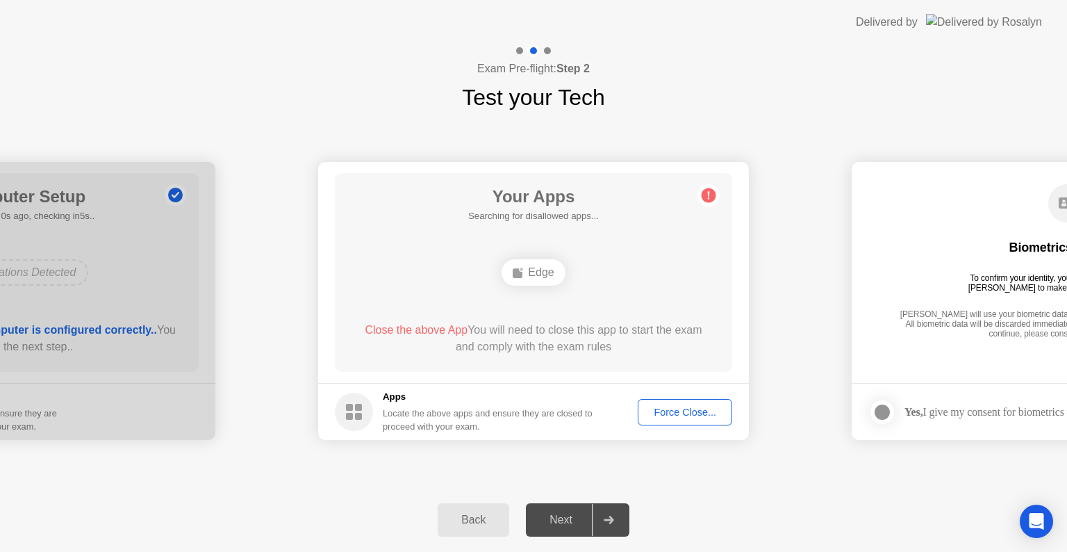
click at [532, 486] on div "**********" at bounding box center [533, 301] width 1067 height 374
click at [575, 523] on div "Next" at bounding box center [561, 520] width 62 height 13
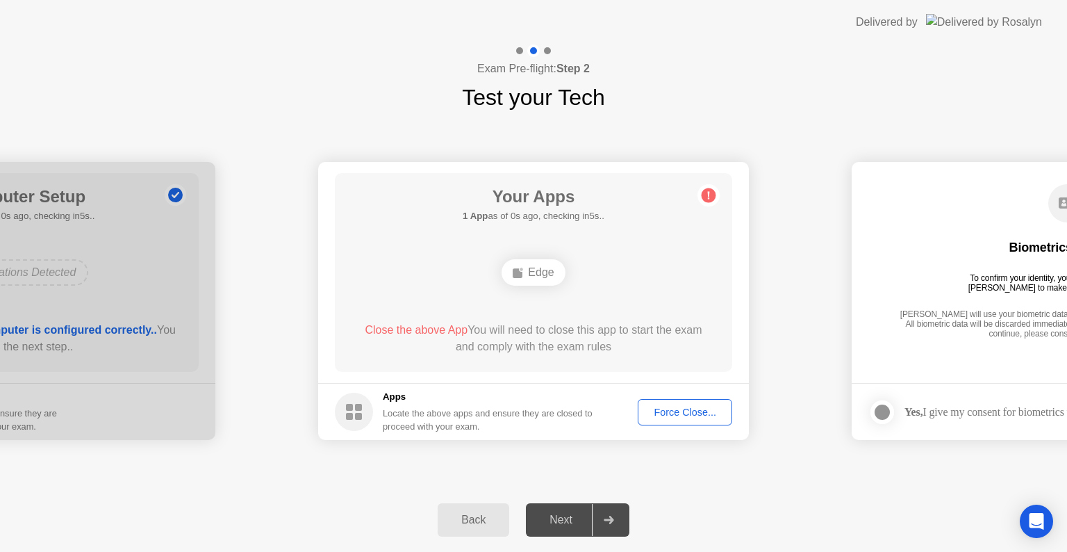
click at [575, 523] on div "Next" at bounding box center [561, 520] width 62 height 13
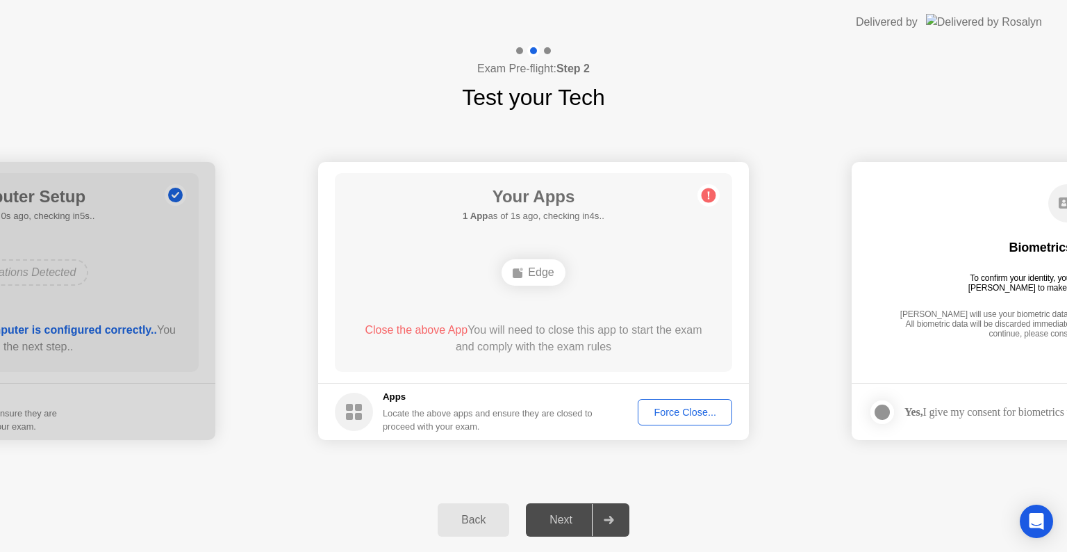
click at [575, 523] on div "Next" at bounding box center [561, 520] width 62 height 13
